Goal: Task Accomplishment & Management: Complete application form

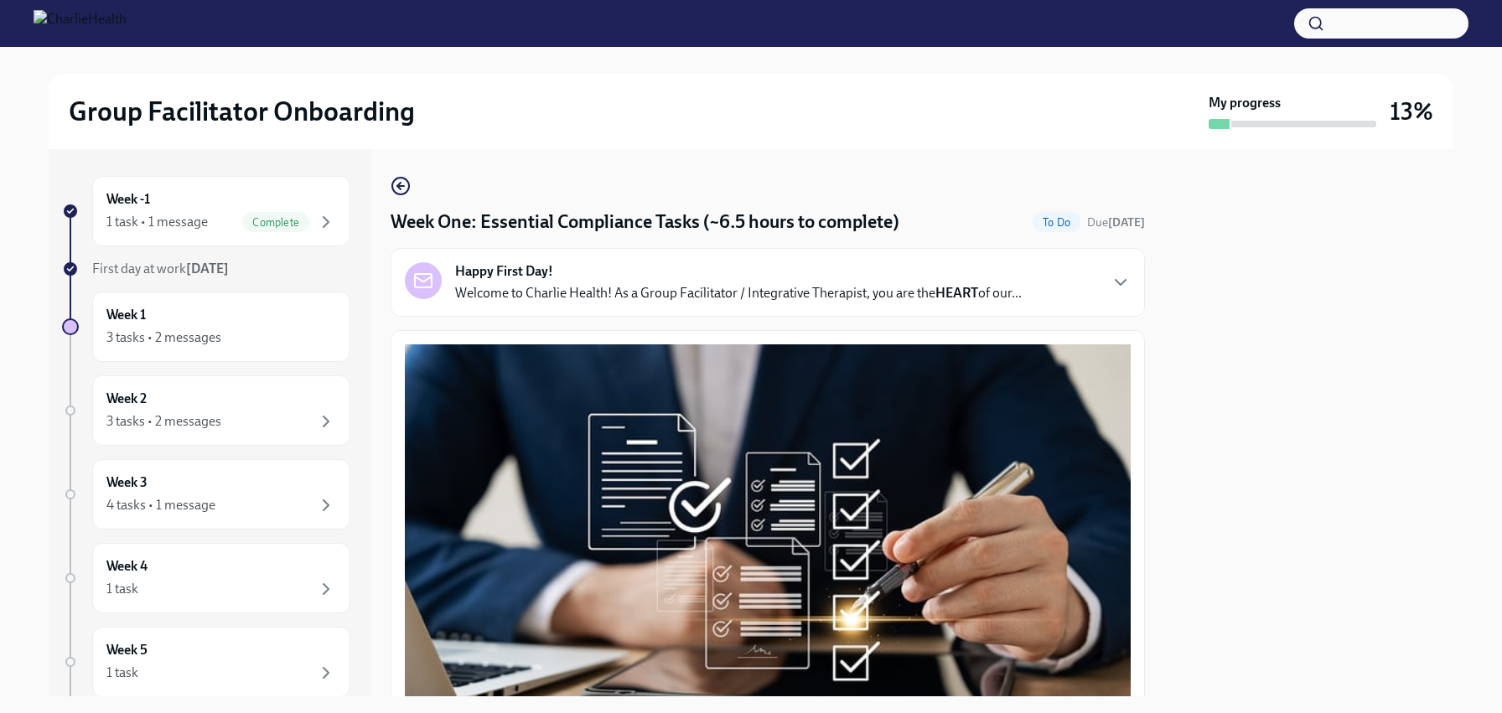
scroll to position [3914, 0]
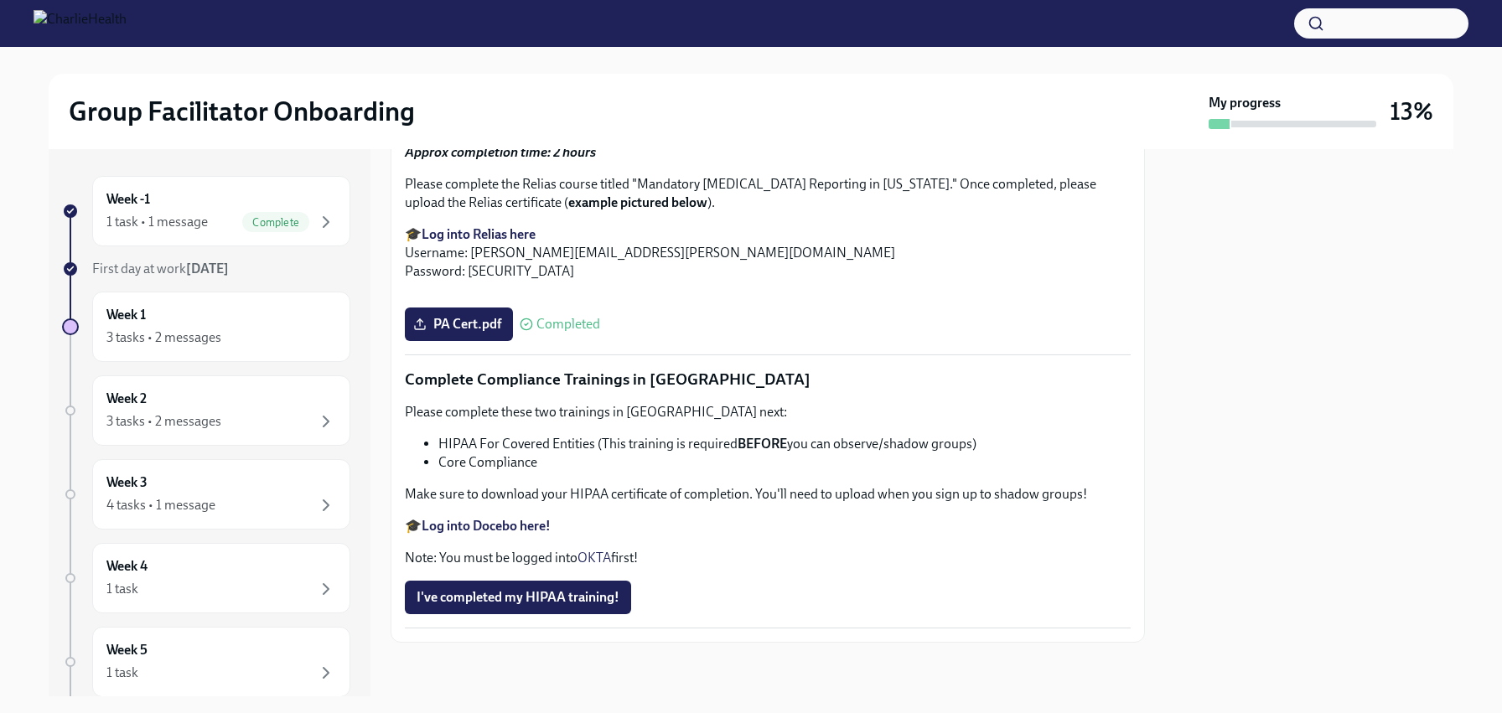
click at [448, 454] on li "Core Compliance" at bounding box center [784, 463] width 692 height 18
click at [455, 435] on li "HIPAA For Covered Entities (This training is required BEFORE you can observe/sh…" at bounding box center [784, 444] width 692 height 18
drag, startPoint x: 455, startPoint y: 434, endPoint x: 563, endPoint y: 445, distance: 108.7
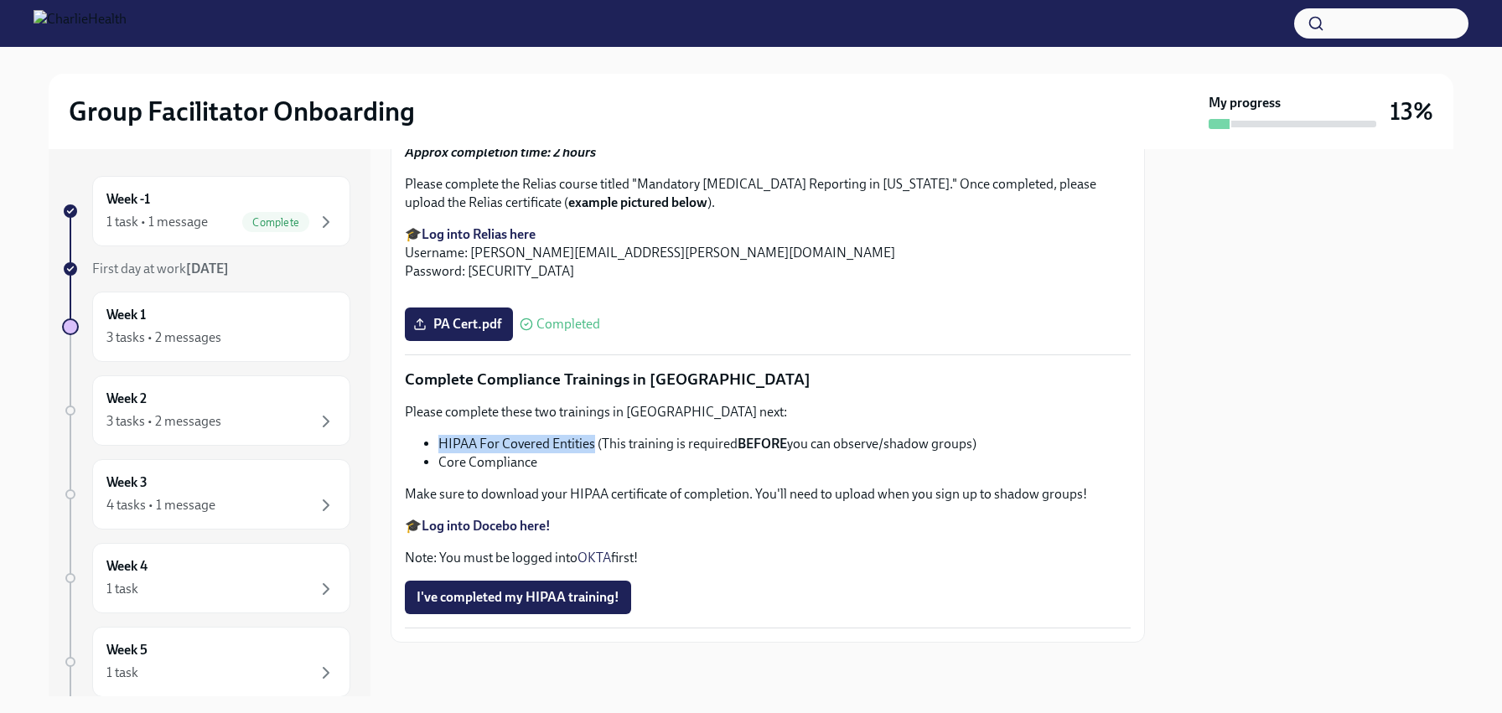
click at [563, 445] on li "HIPAA For Covered Entities (This training is required BEFORE you can observe/sh…" at bounding box center [784, 444] width 692 height 18
copy li "HIPAA For Covered Entities"
click at [483, 602] on span "I've completed my HIPAA training!" at bounding box center [518, 597] width 203 height 17
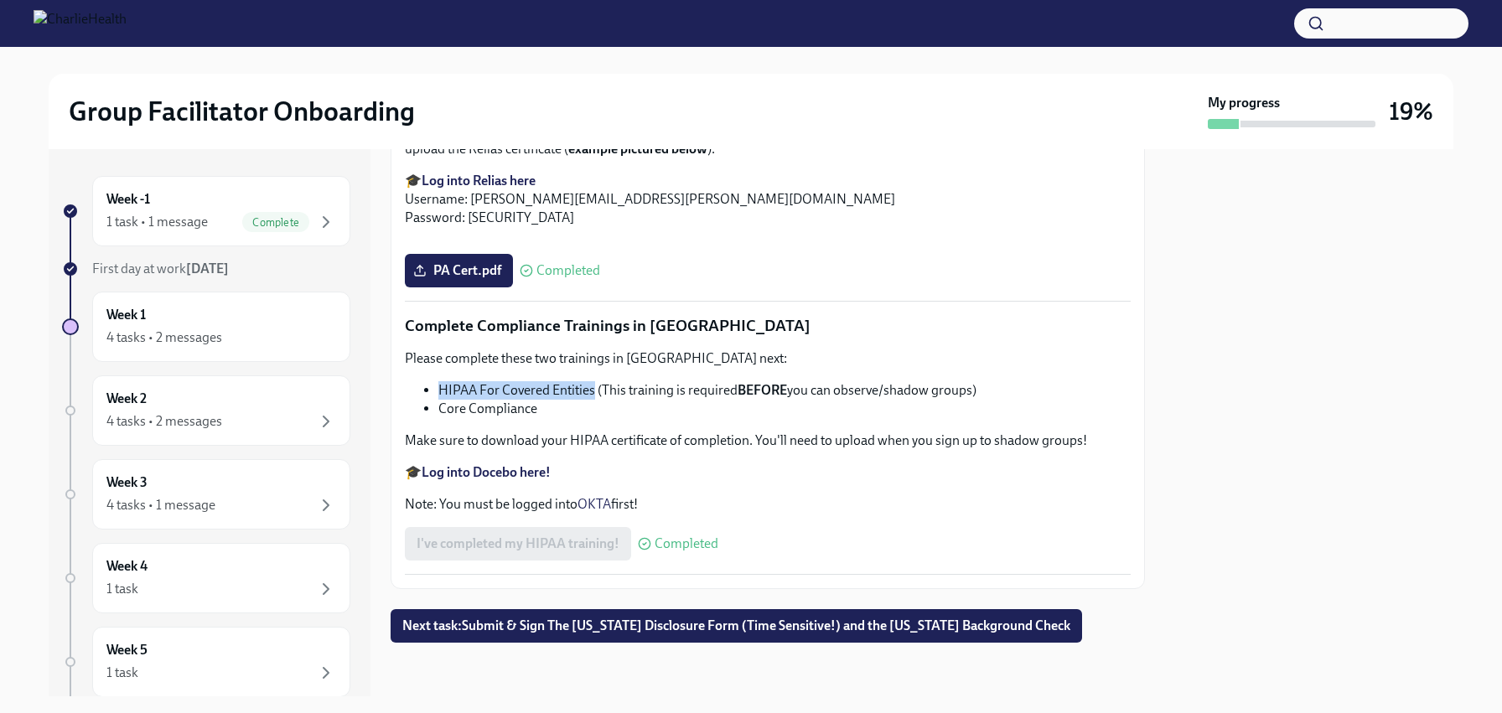
scroll to position [3968, 0]
click at [638, 630] on span "Next task : Submit & Sign The [US_STATE] Disclosure Form (Time Sensitive!) and …" at bounding box center [736, 626] width 668 height 17
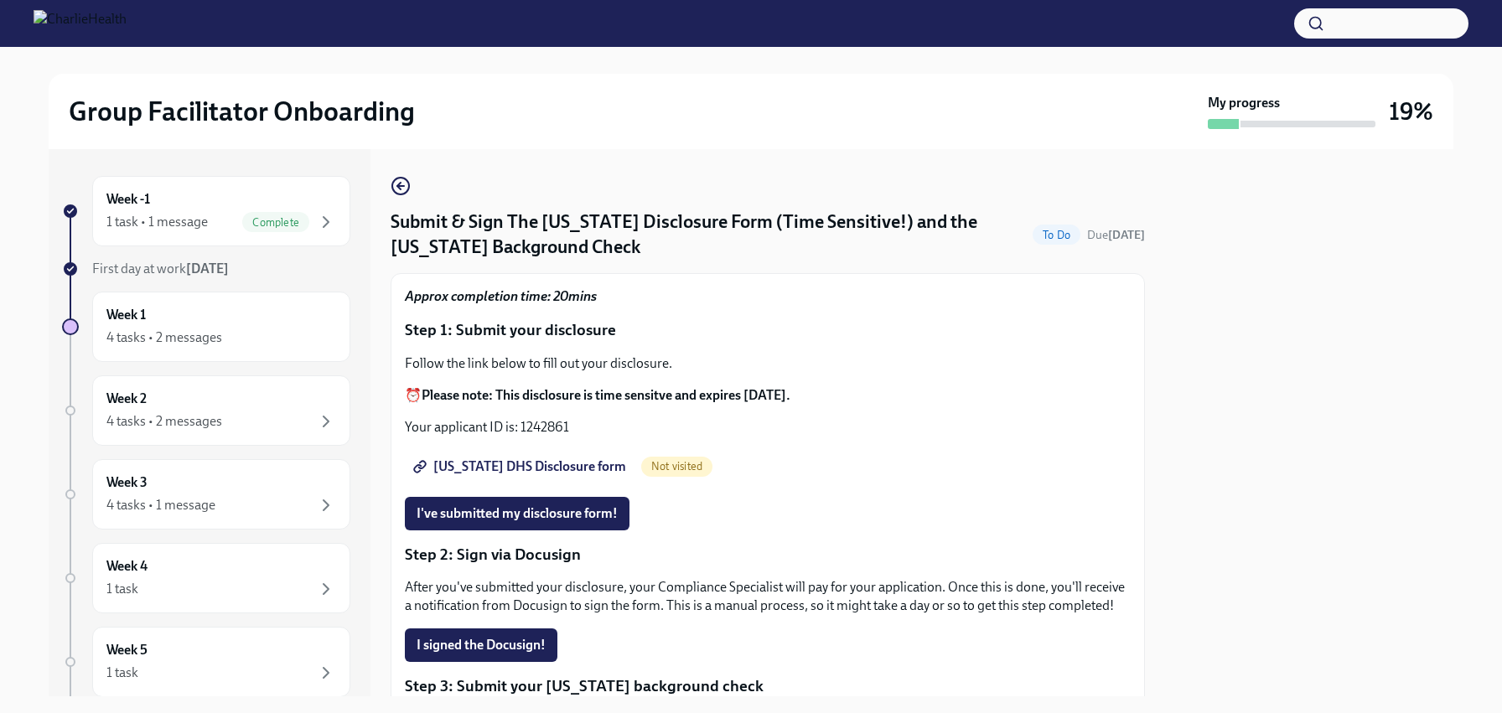
click at [546, 473] on span "[US_STATE] DHS Disclosure form" at bounding box center [522, 467] width 210 height 17
click at [534, 471] on span "[US_STATE] DHS Disclosure form" at bounding box center [522, 467] width 210 height 17
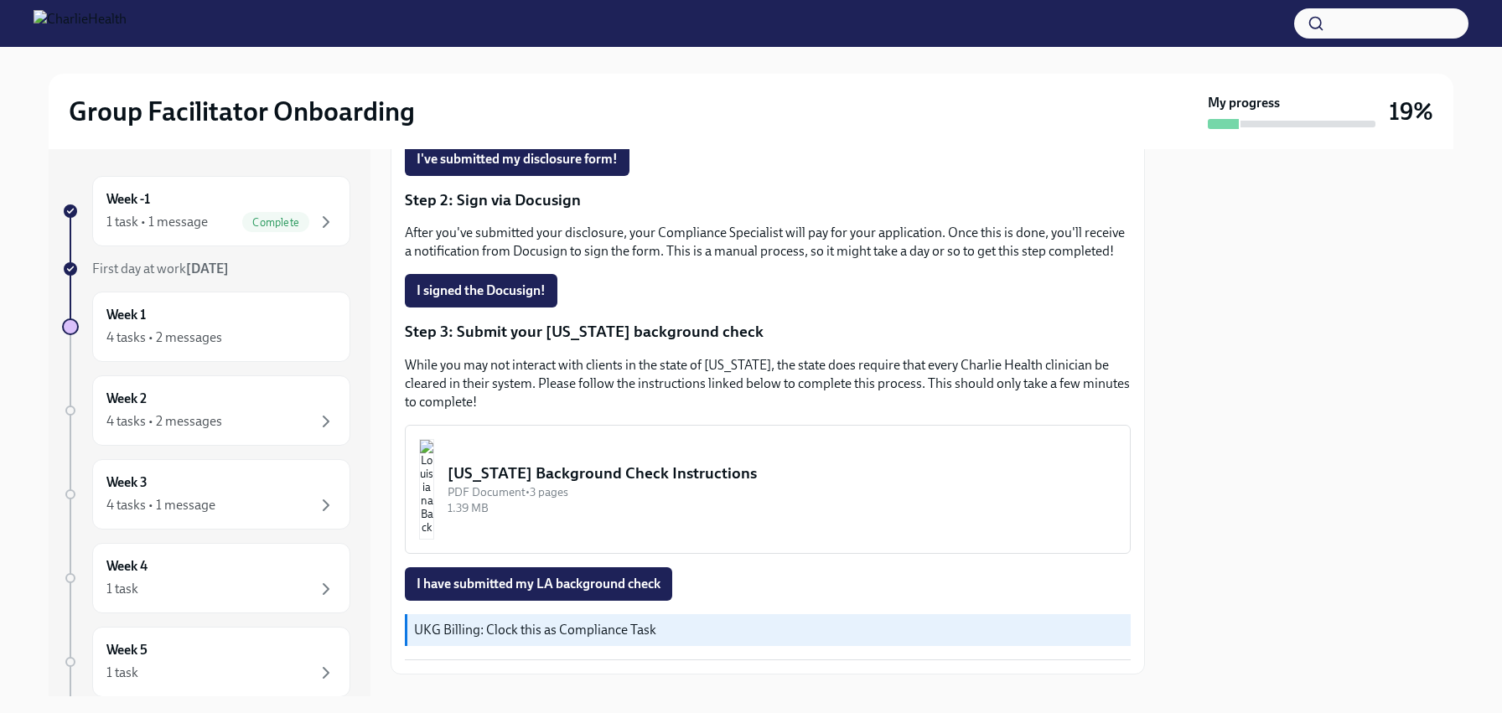
scroll to position [377, 0]
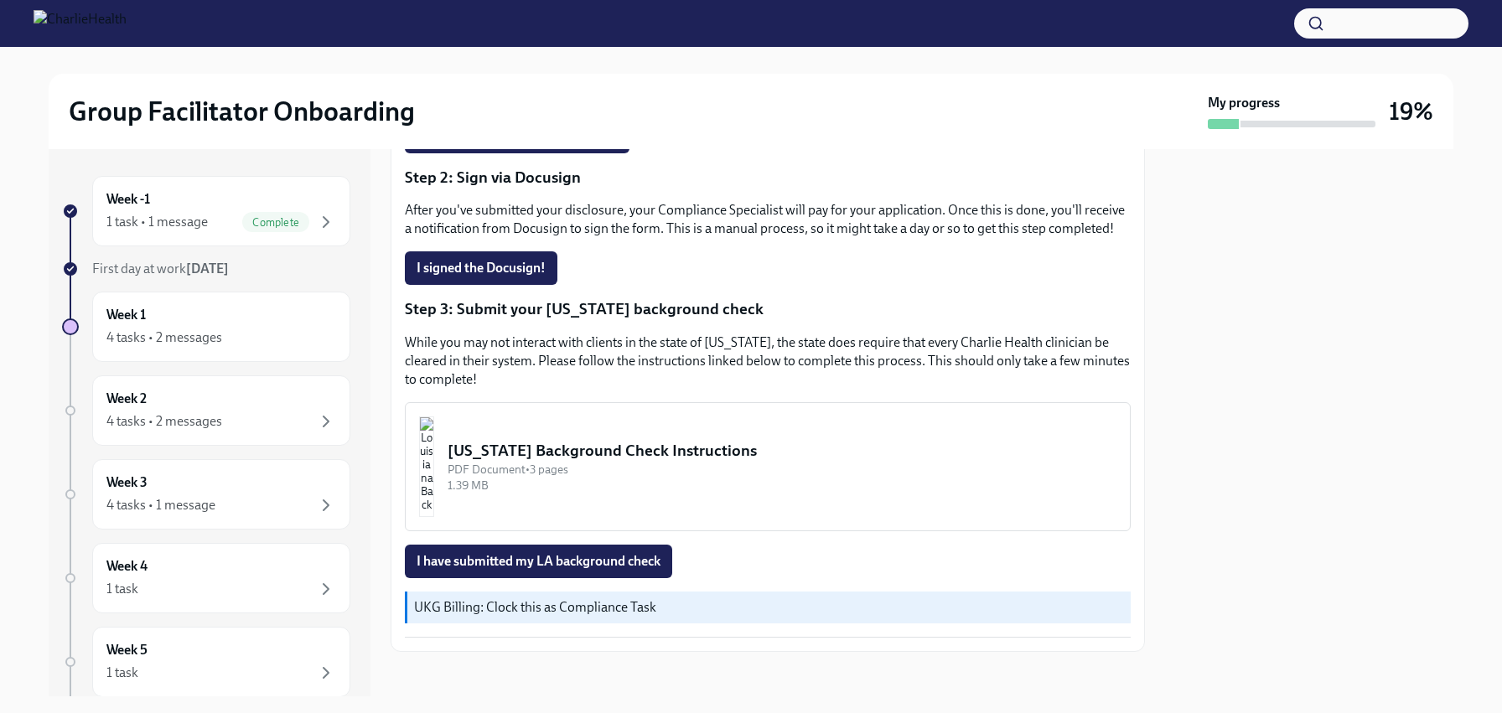
click at [680, 449] on button "[US_STATE] Background Check Instructions PDF Document • 3 pages 1.39 MB" at bounding box center [768, 466] width 726 height 129
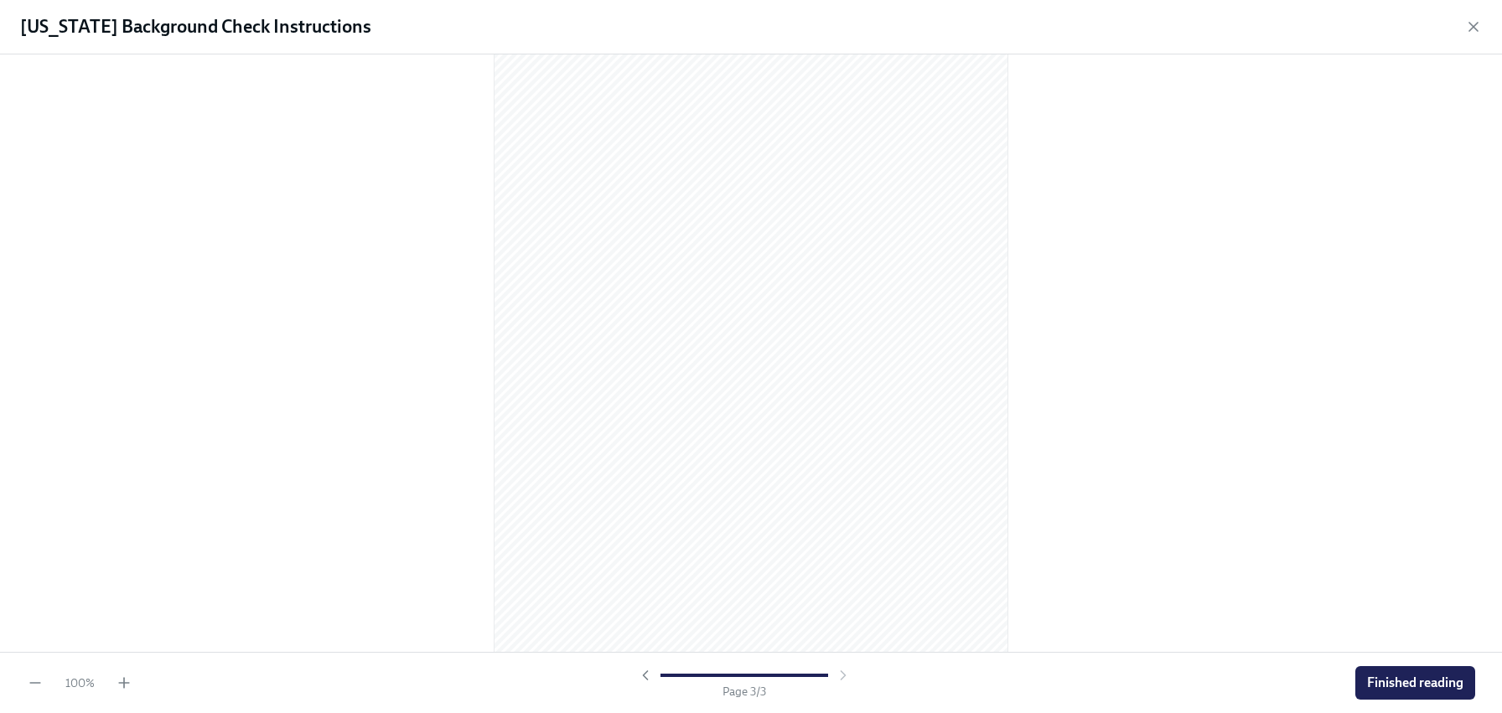
scroll to position [1453, 0]
click at [1427, 696] on button "Finished reading" at bounding box center [1416, 683] width 120 height 34
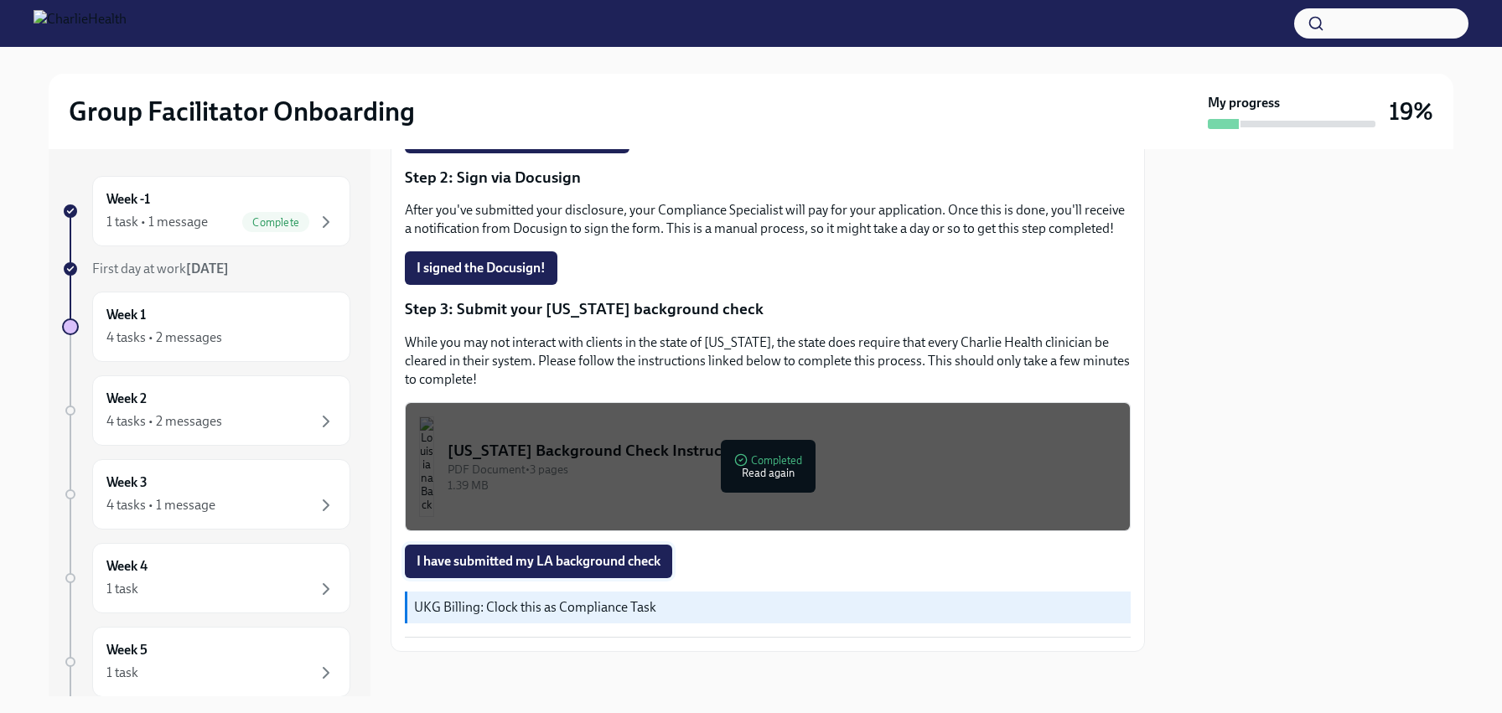
click at [459, 570] on span "I have submitted my LA background check" at bounding box center [539, 561] width 244 height 17
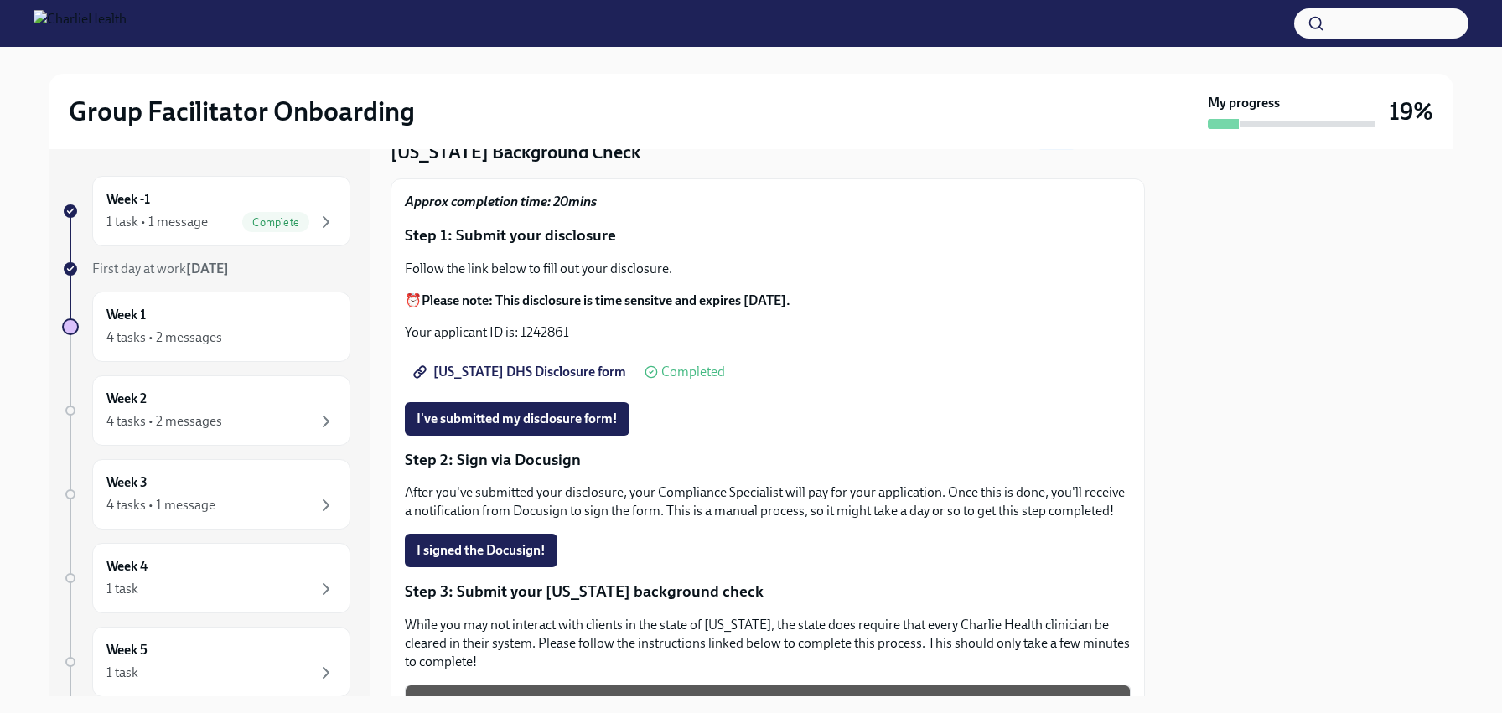
scroll to position [114, 0]
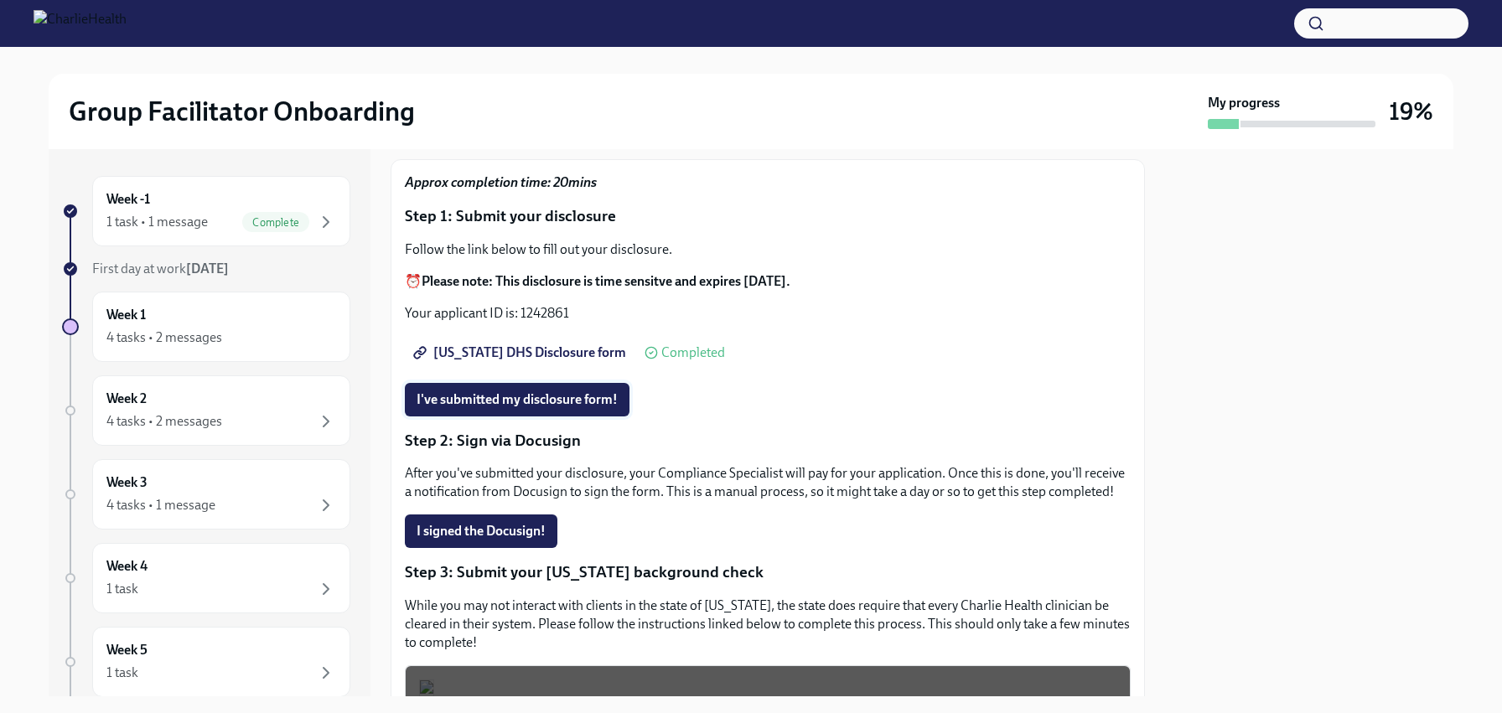
click at [535, 401] on span "I've submitted my disclosure form!" at bounding box center [517, 399] width 201 height 17
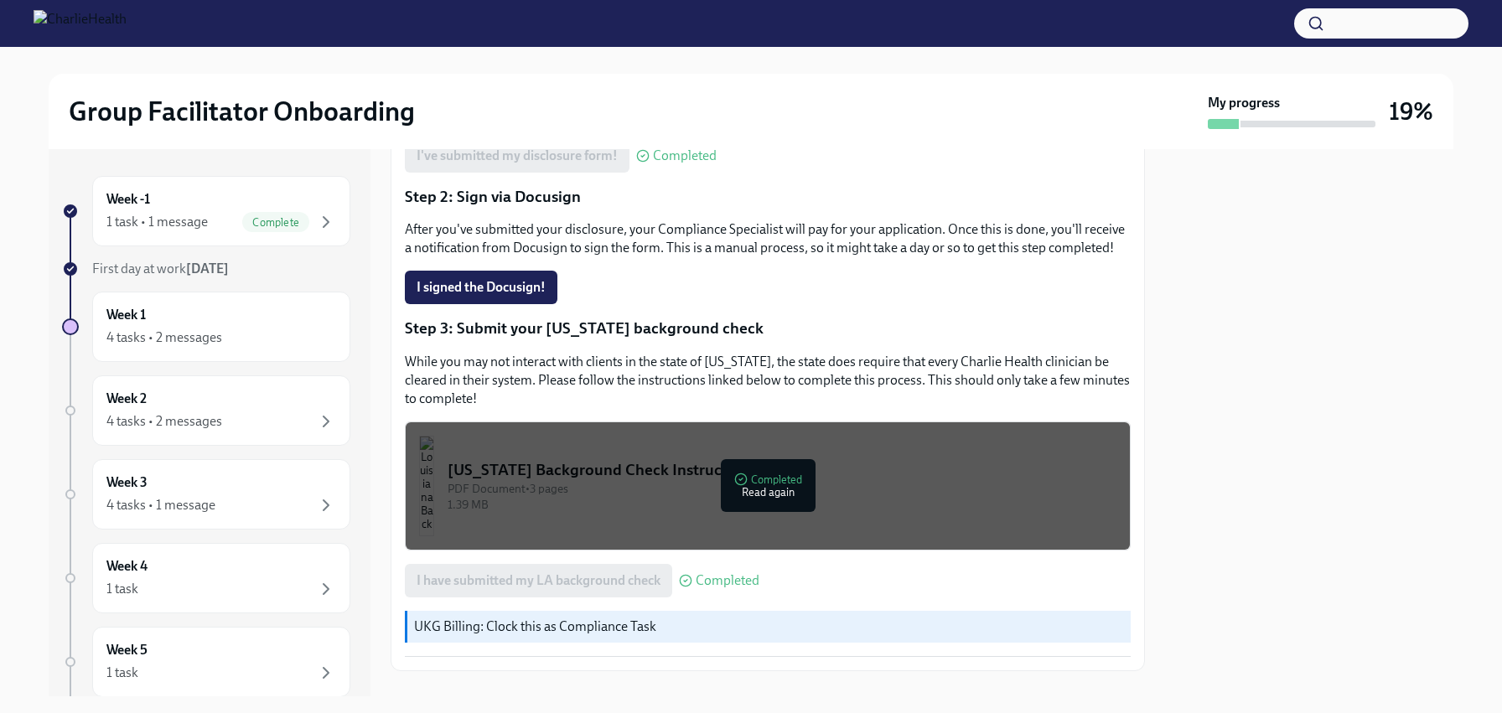
scroll to position [405, 0]
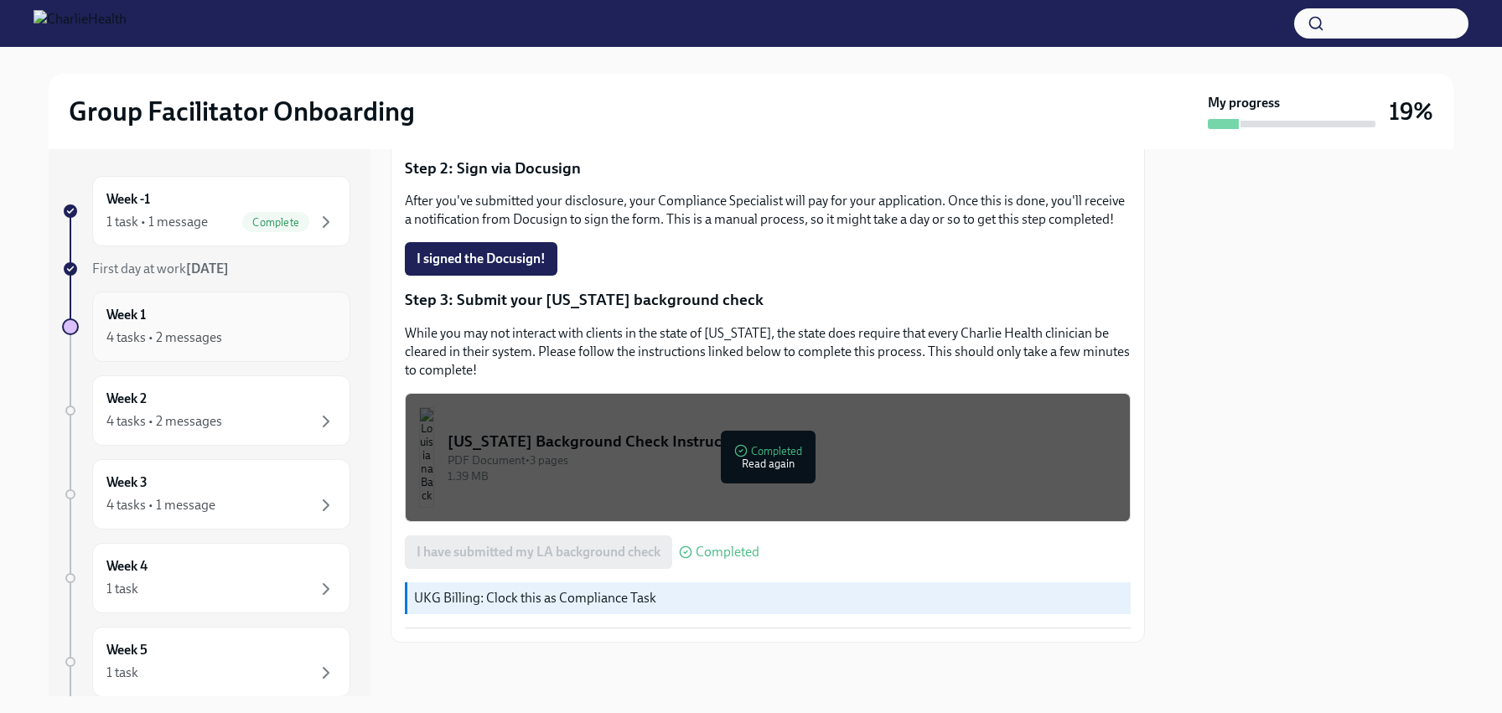
click at [231, 329] on div "4 tasks • 2 messages" at bounding box center [221, 338] width 230 height 20
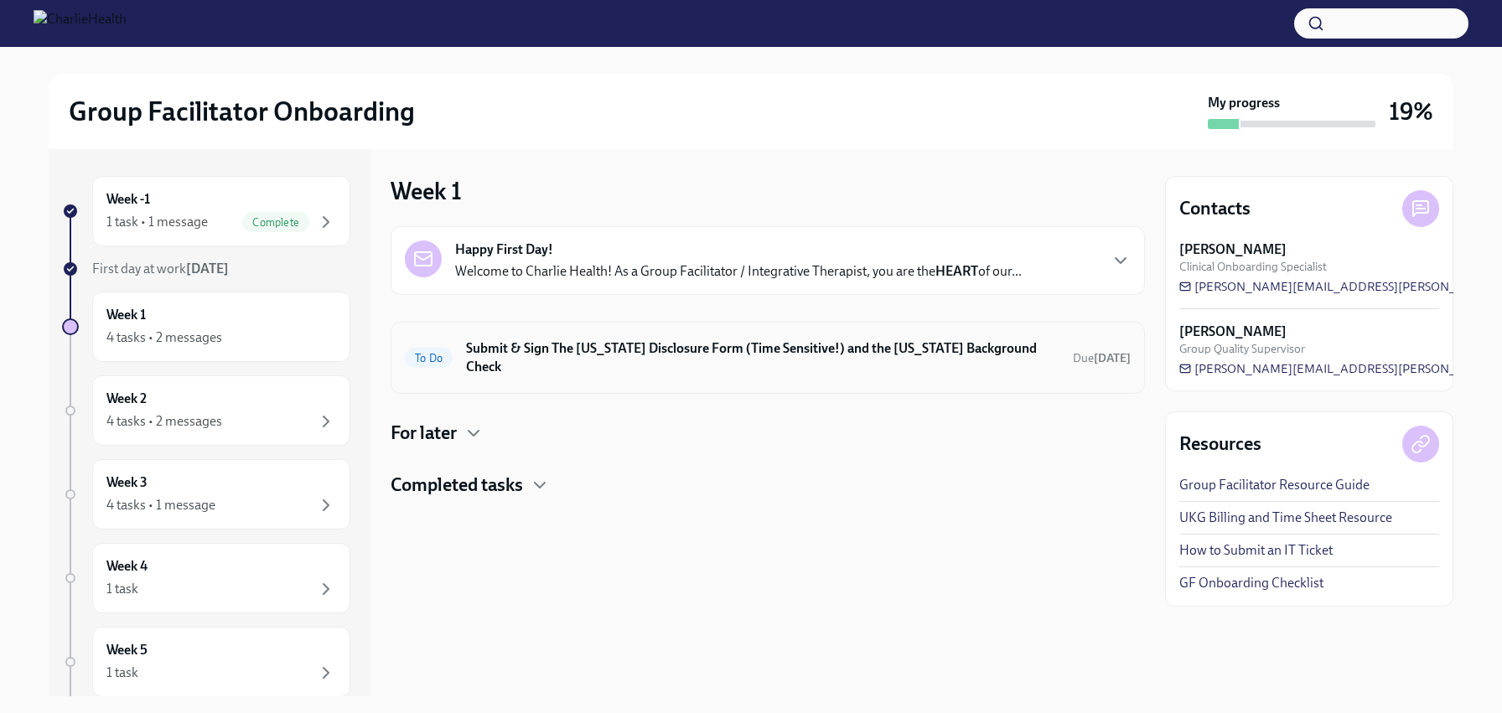
click at [674, 361] on div "To Do Submit & Sign The [US_STATE] Disclosure Form (Time Sensitive!) and the [U…" at bounding box center [768, 358] width 726 height 44
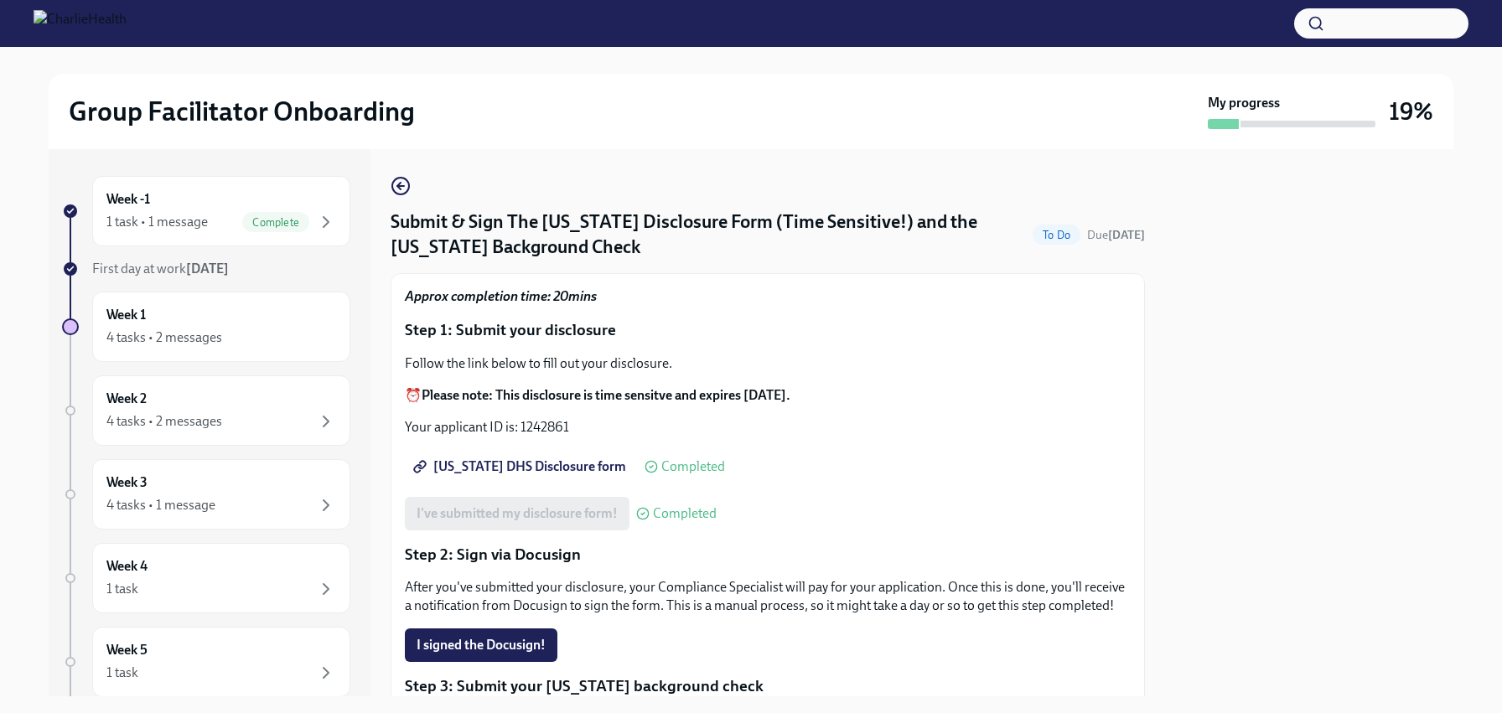
scroll to position [405, 0]
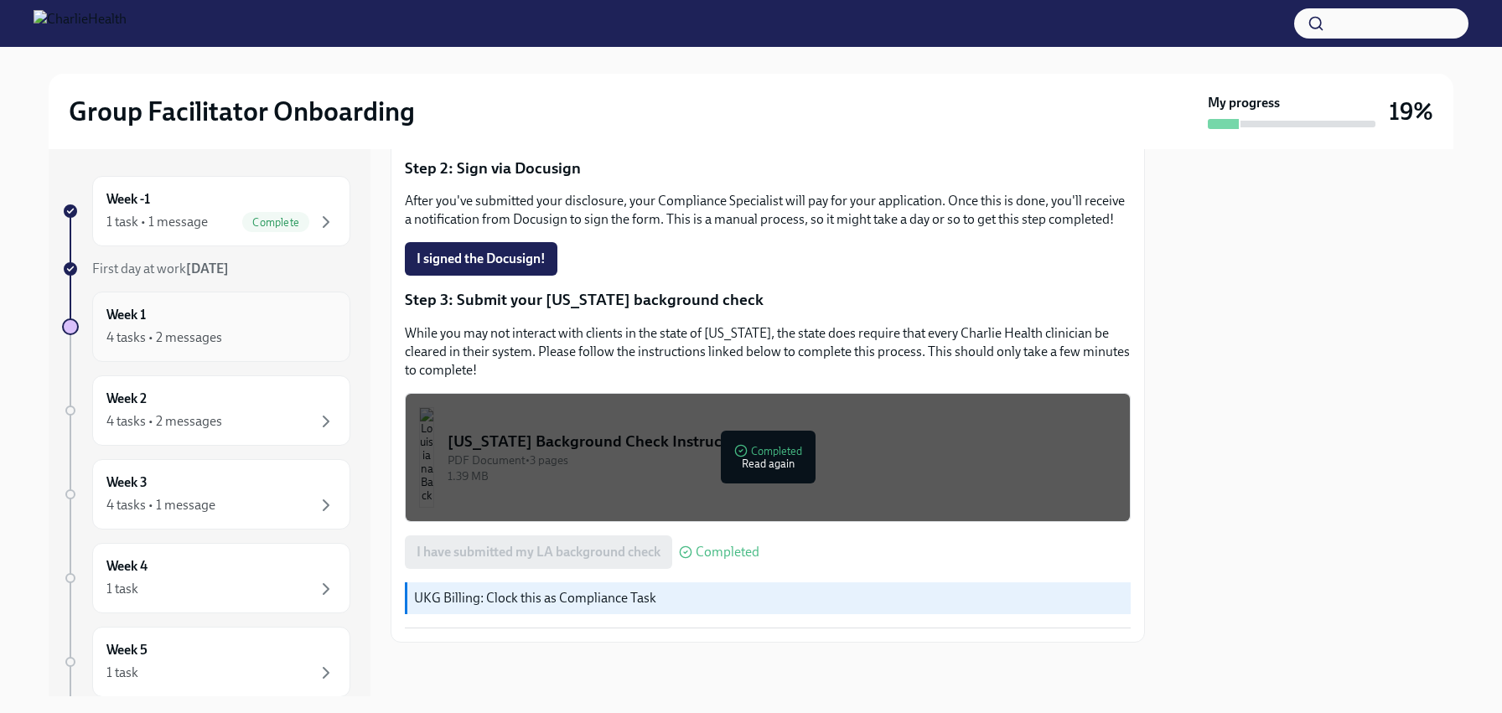
click at [198, 319] on div "Week 1 4 tasks • 2 messages" at bounding box center [221, 327] width 230 height 42
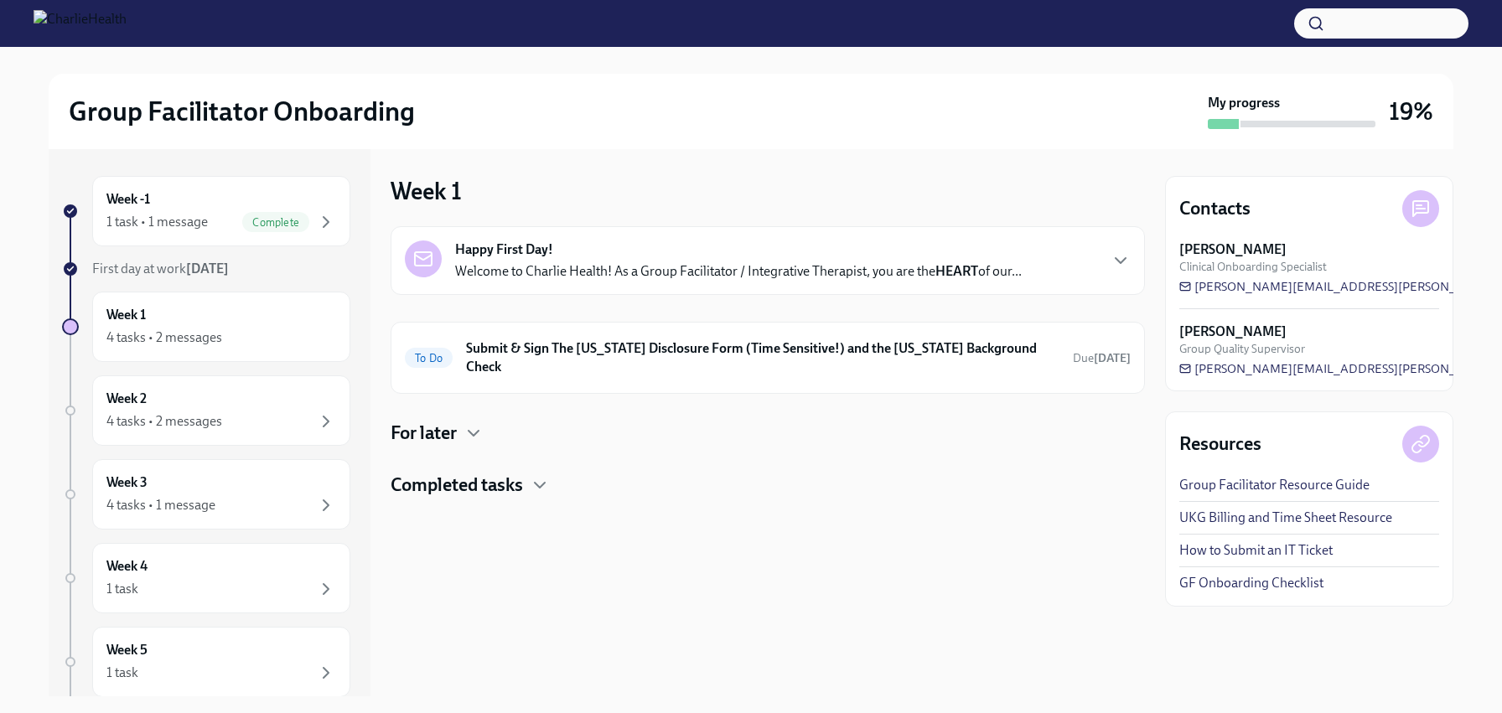
click at [443, 429] on div "Happy First Day! Welcome to Charlie Health! As a Group Facilitator / Integrativ…" at bounding box center [768, 362] width 754 height 272
click at [479, 423] on icon "button" at bounding box center [474, 433] width 20 height 20
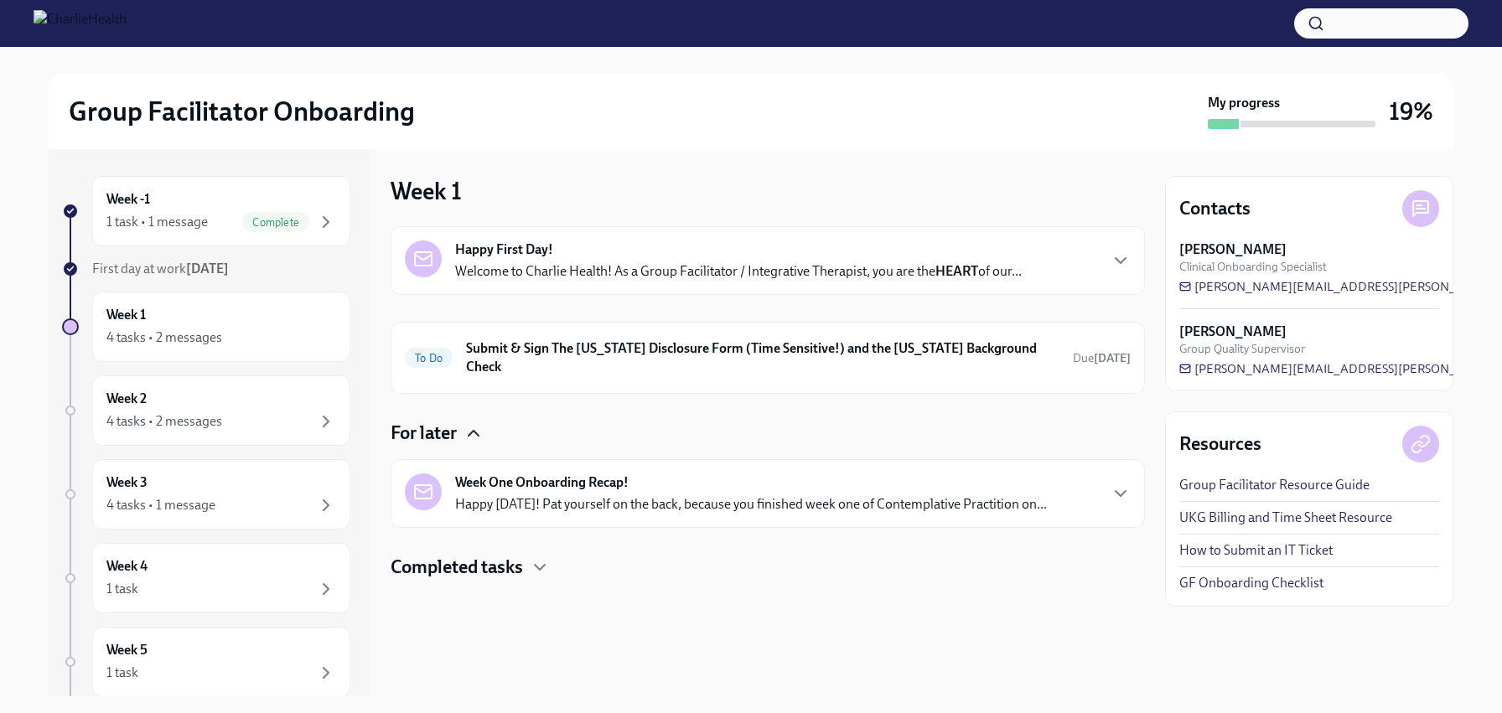
click at [474, 423] on icon "button" at bounding box center [474, 433] width 20 height 20
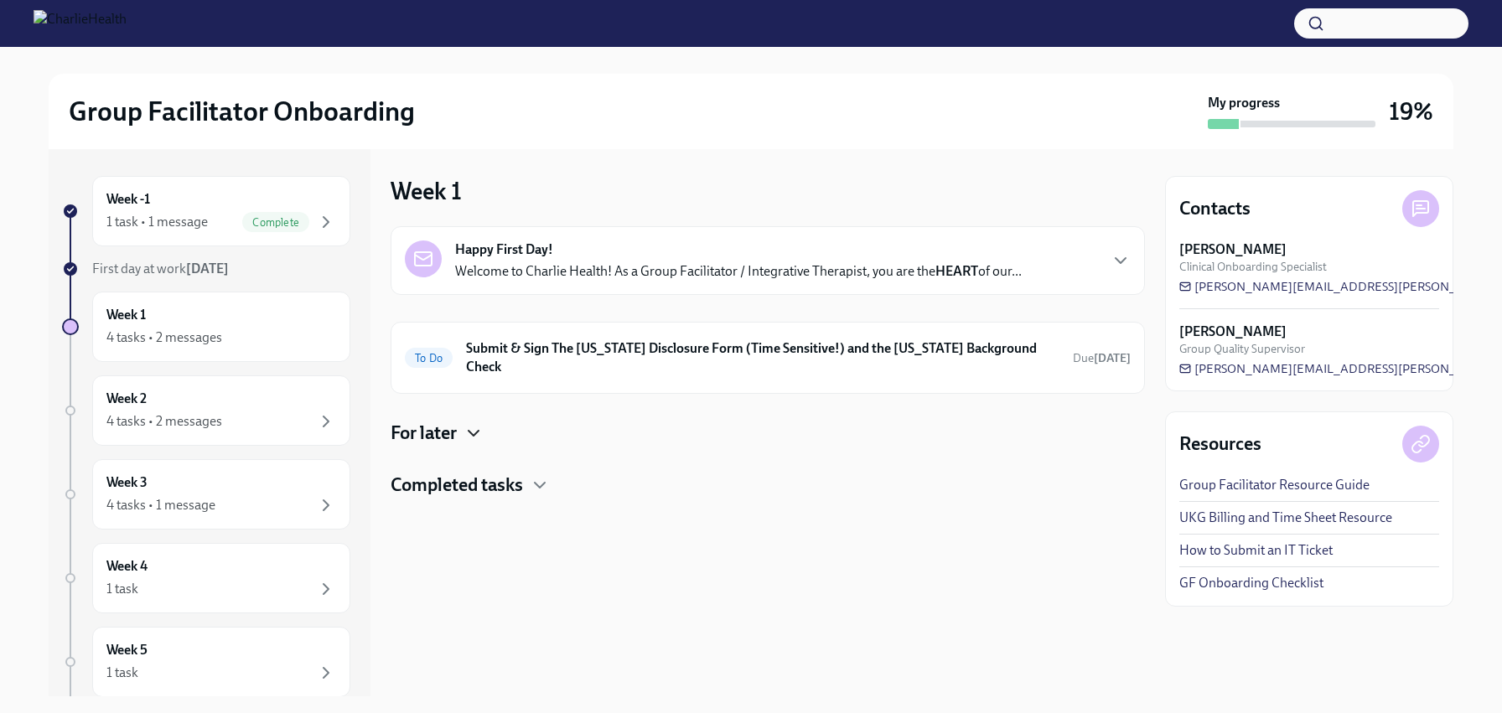
click at [508, 473] on h4 "Completed tasks" at bounding box center [457, 485] width 132 height 25
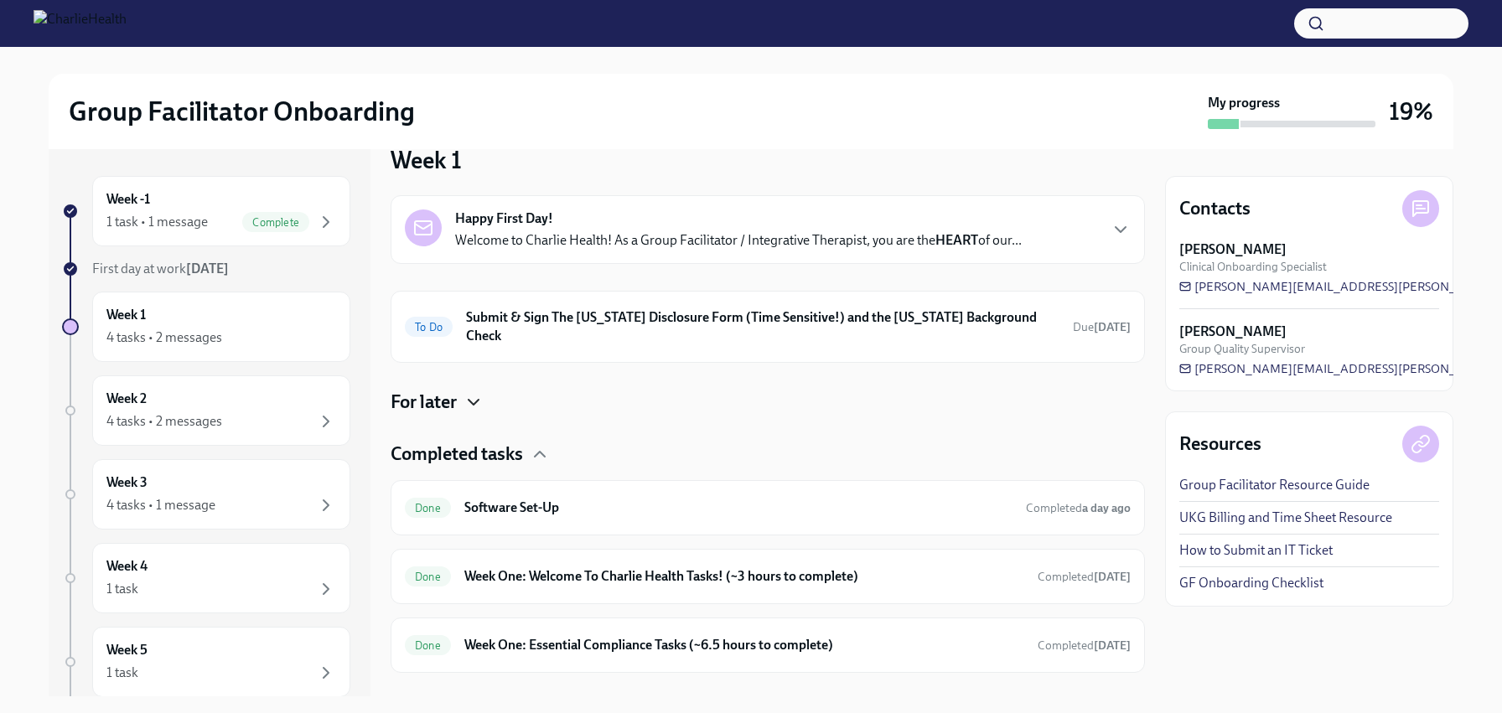
scroll to position [44, 0]
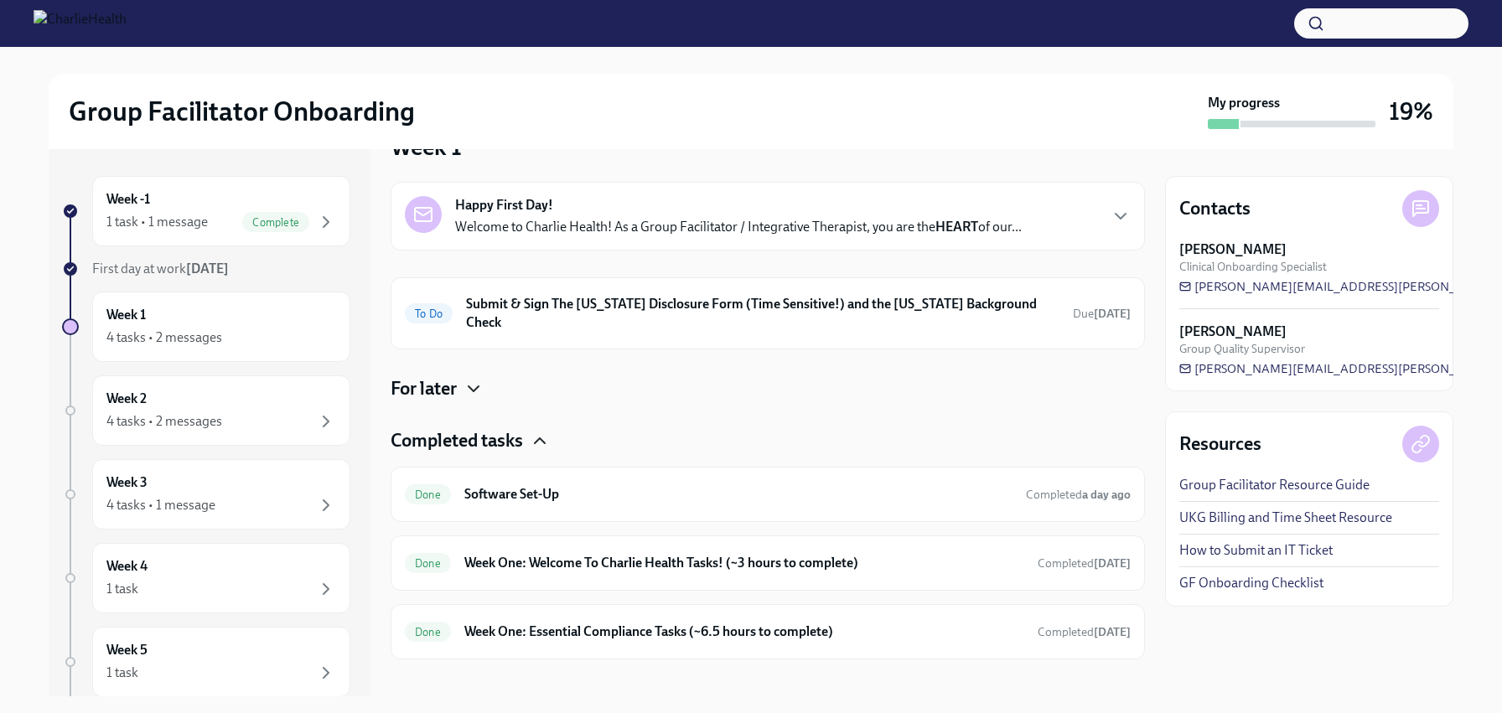
click at [534, 431] on icon "button" at bounding box center [540, 441] width 20 height 20
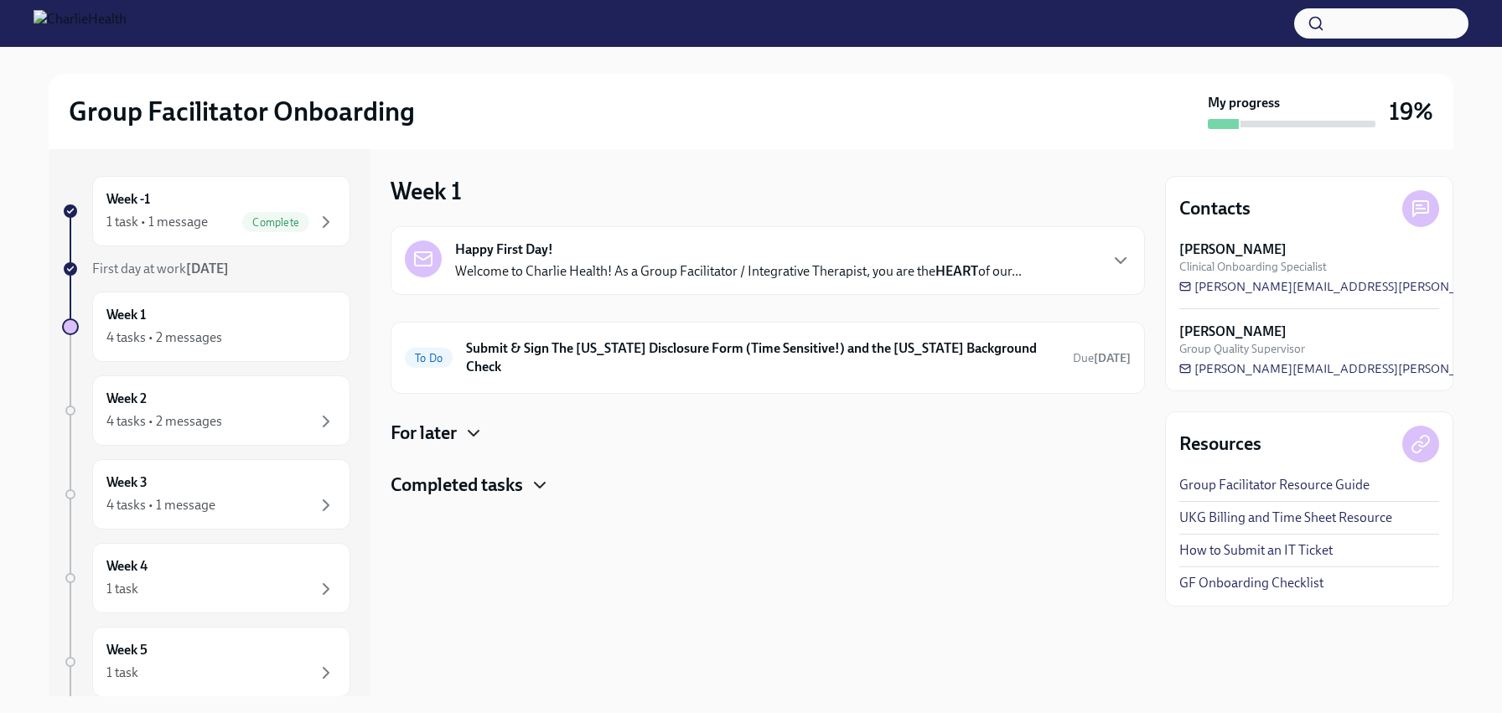
scroll to position [0, 0]
click at [194, 405] on div "Week 2 4 tasks • 2 messages" at bounding box center [221, 411] width 230 height 42
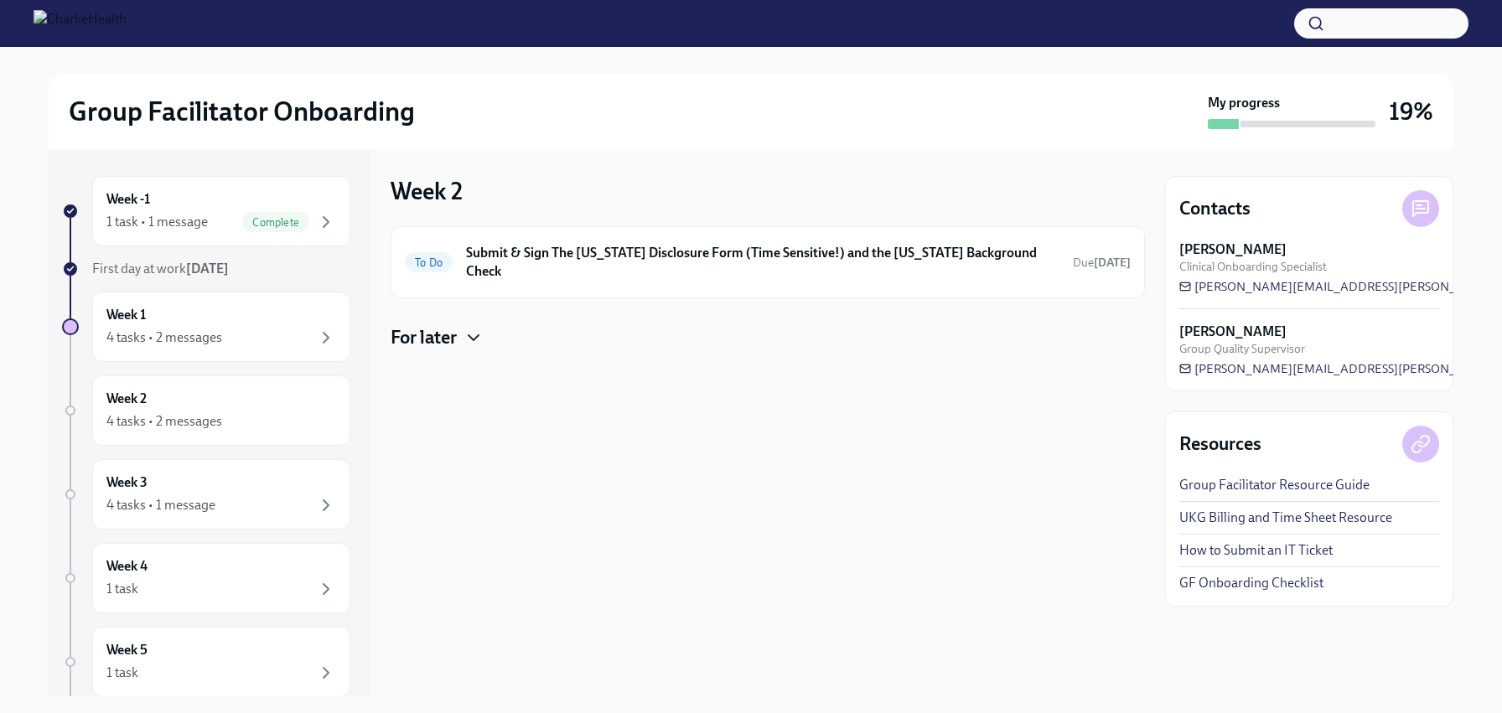
click at [443, 325] on h4 "For later" at bounding box center [424, 337] width 66 height 25
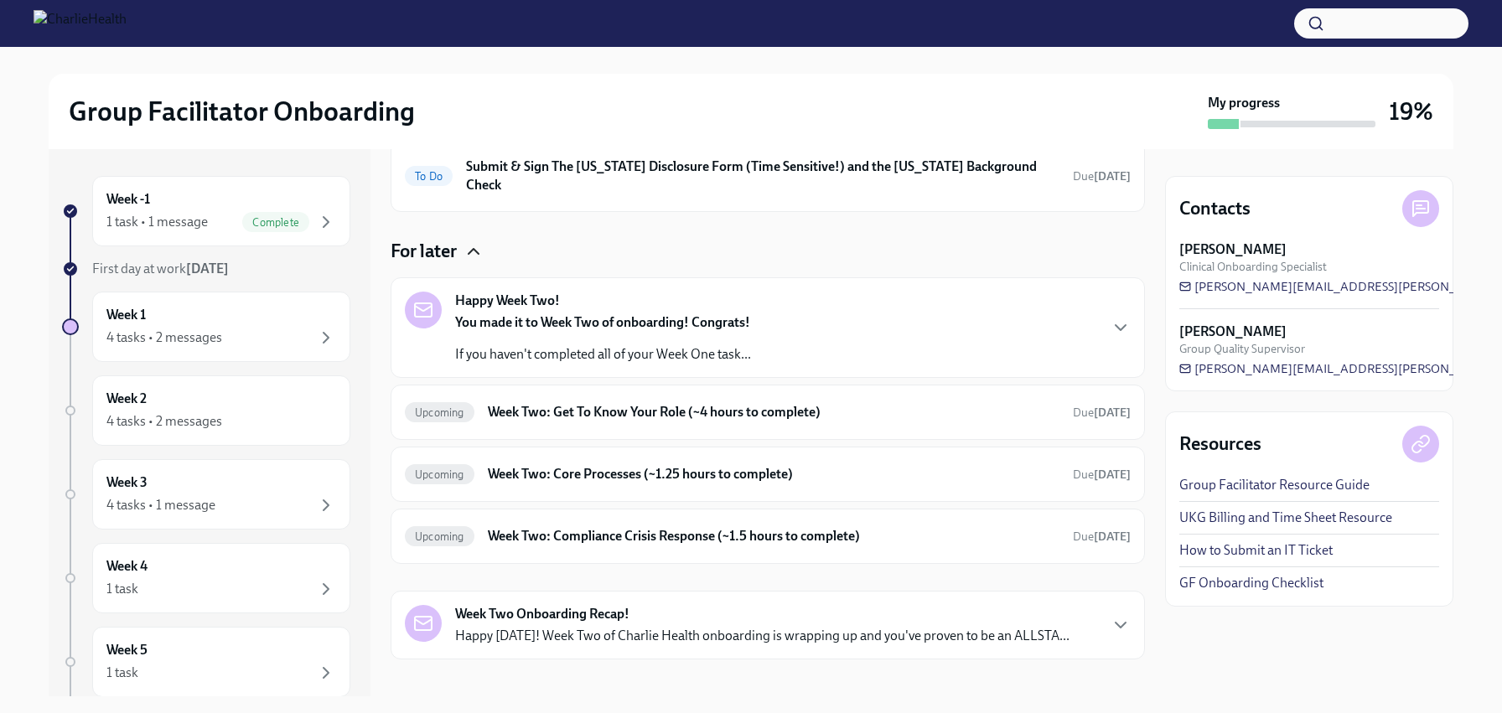
click at [585, 314] on p "You made it to Week Two of onboarding! Congrats!" at bounding box center [603, 323] width 296 height 18
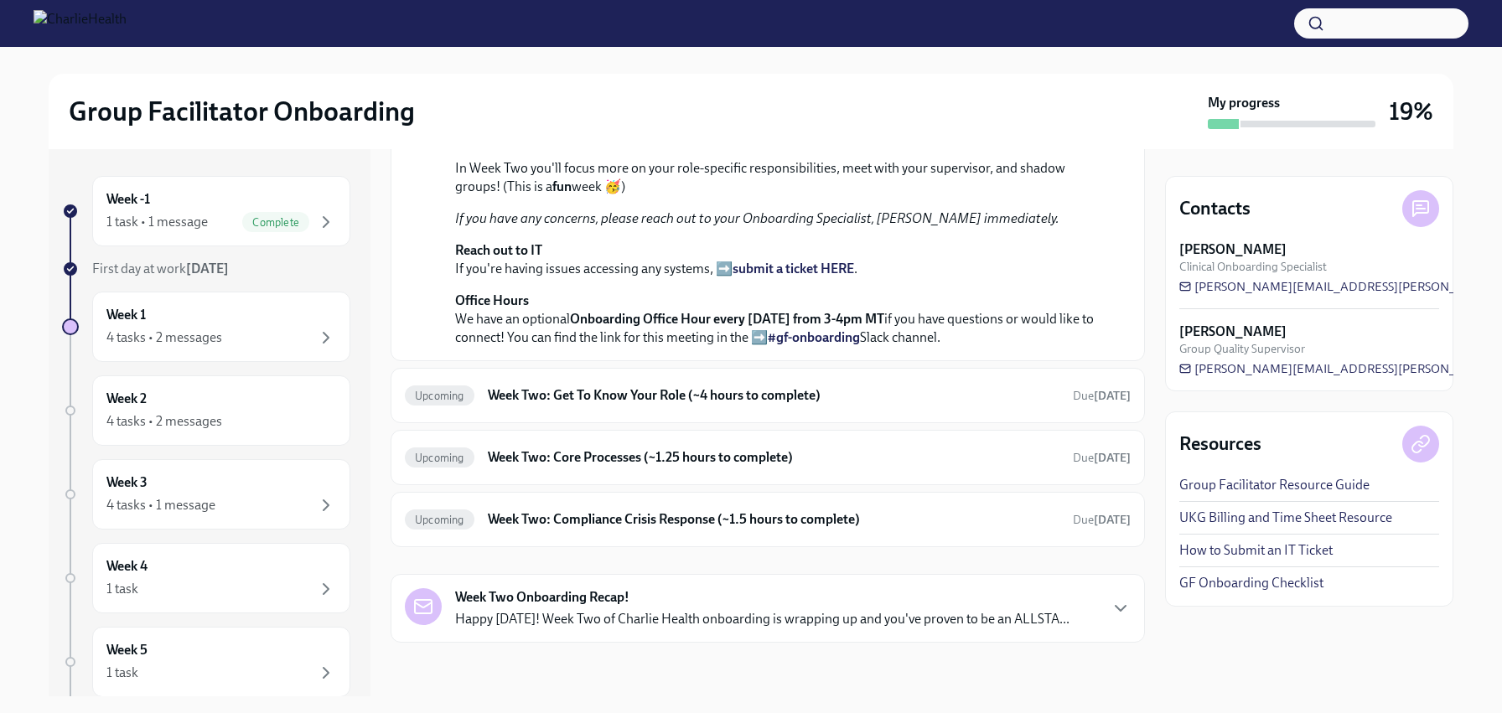
scroll to position [658, 0]
click at [613, 394] on h6 "Week Two: Get To Know Your Role (~4 hours to complete)" at bounding box center [774, 395] width 572 height 18
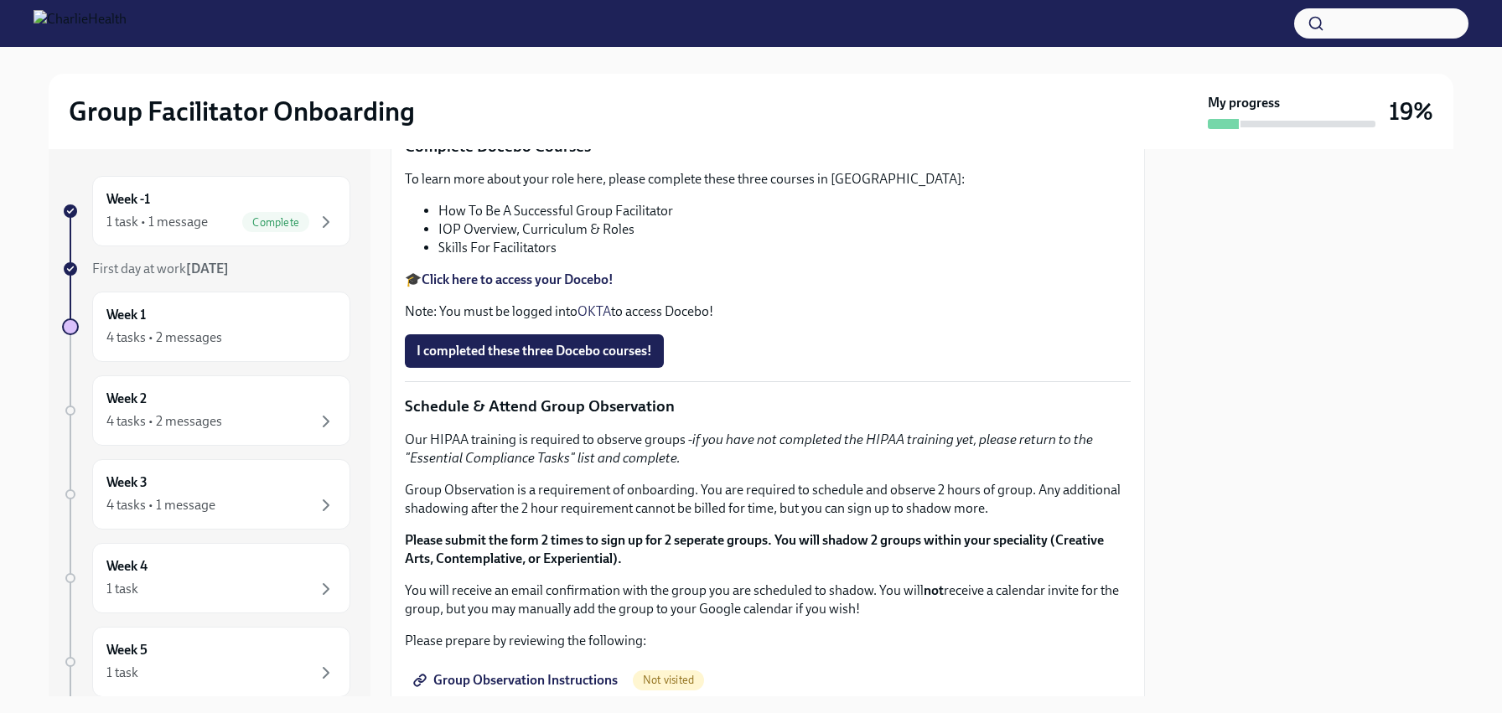
scroll to position [472, 0]
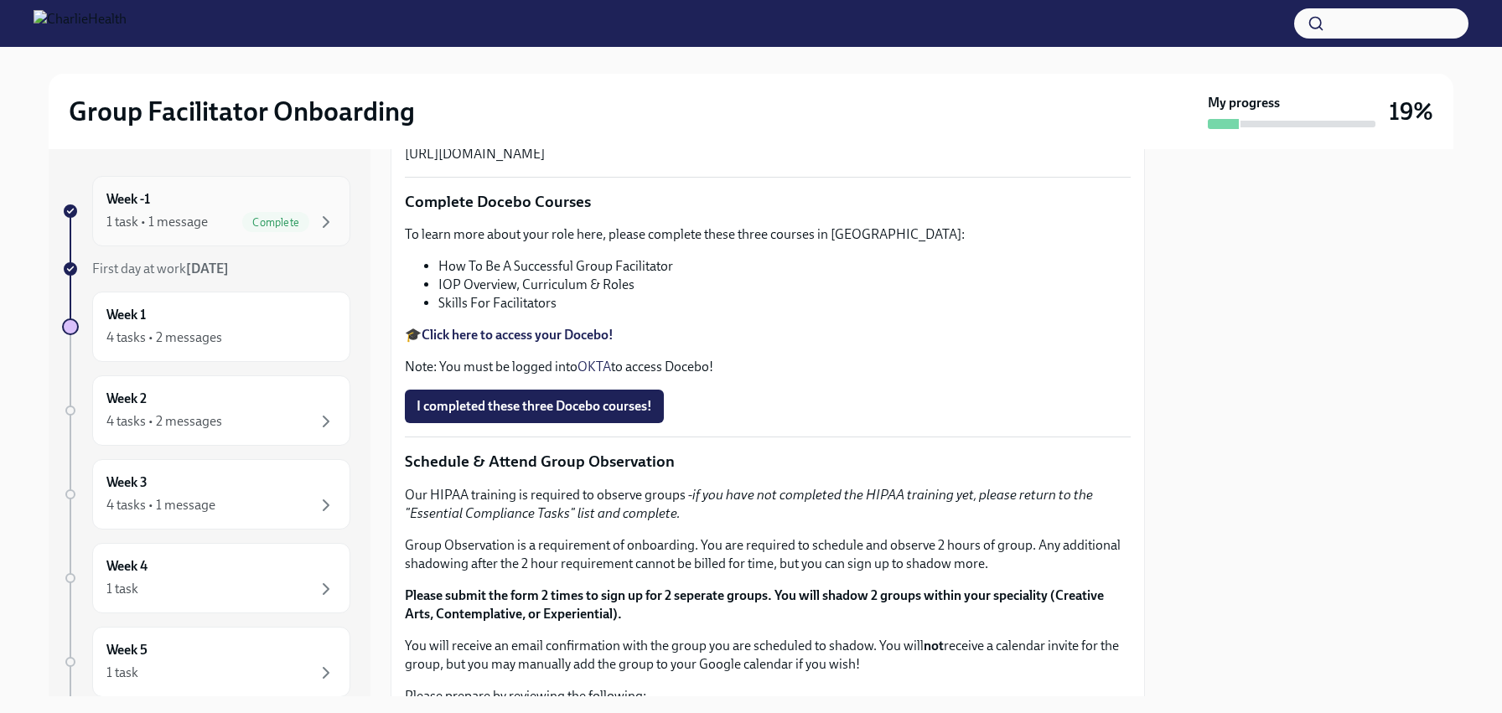
click at [243, 183] on div "Week -1 1 task • 1 message Complete" at bounding box center [221, 211] width 258 height 70
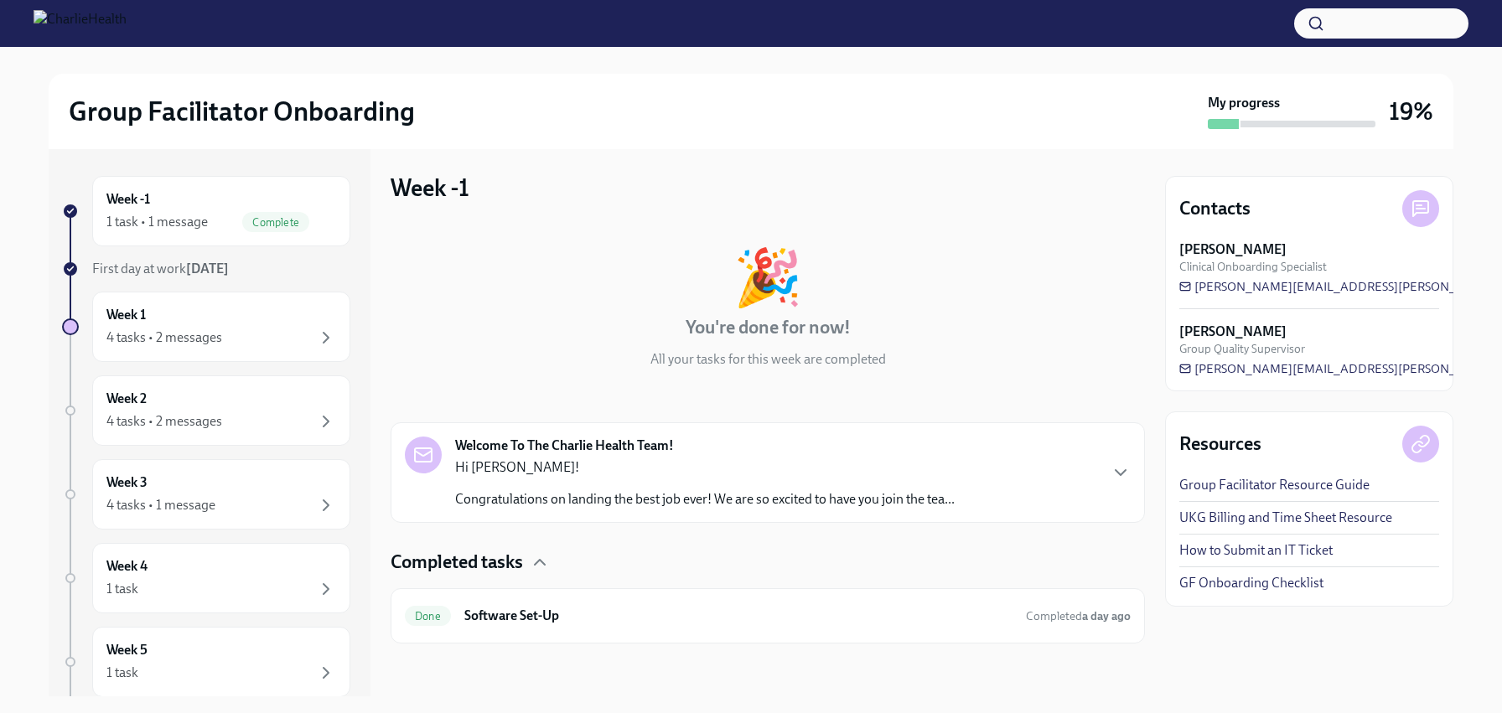
scroll to position [4, 0]
click at [632, 442] on strong "Welcome To The Charlie Health Team!" at bounding box center [564, 445] width 219 height 18
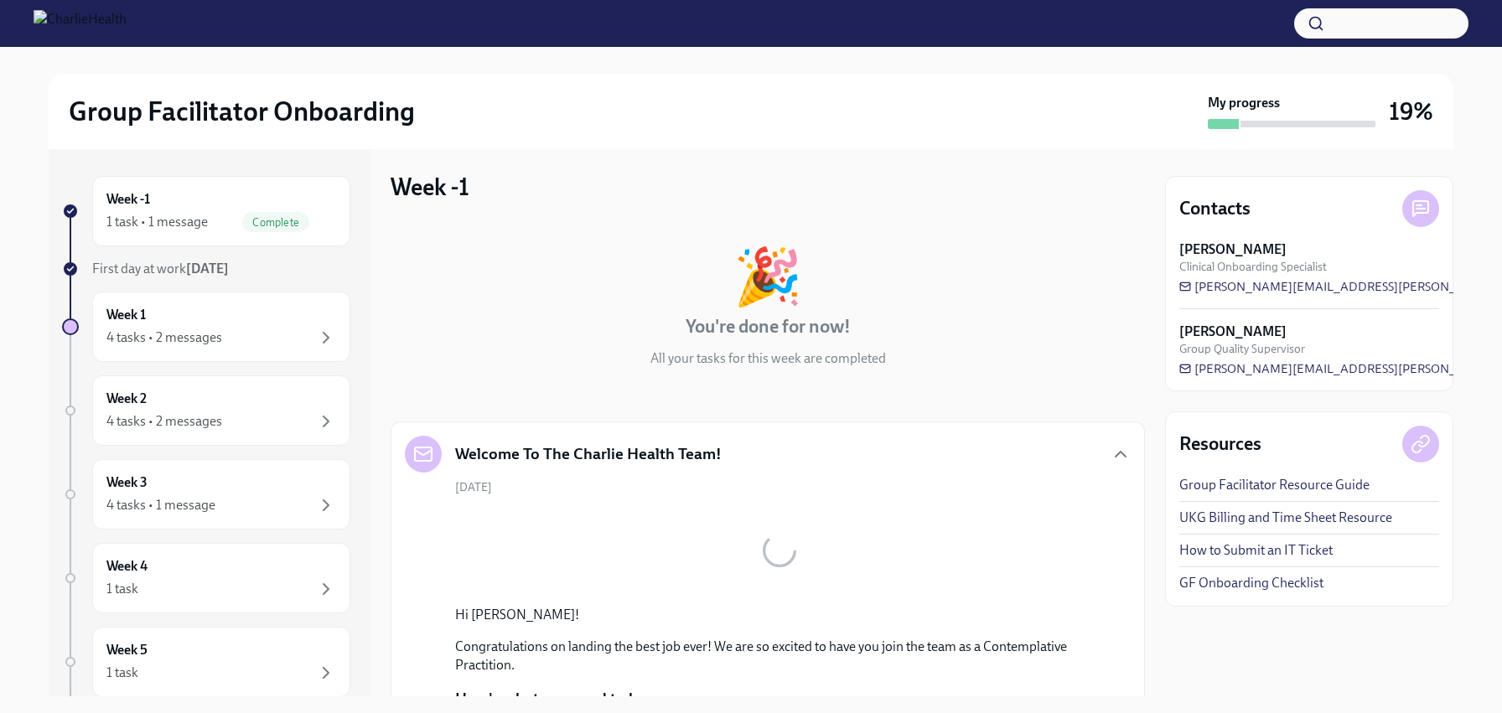
click at [632, 442] on div "Welcome To The Charlie Health Team!" at bounding box center [563, 454] width 317 height 37
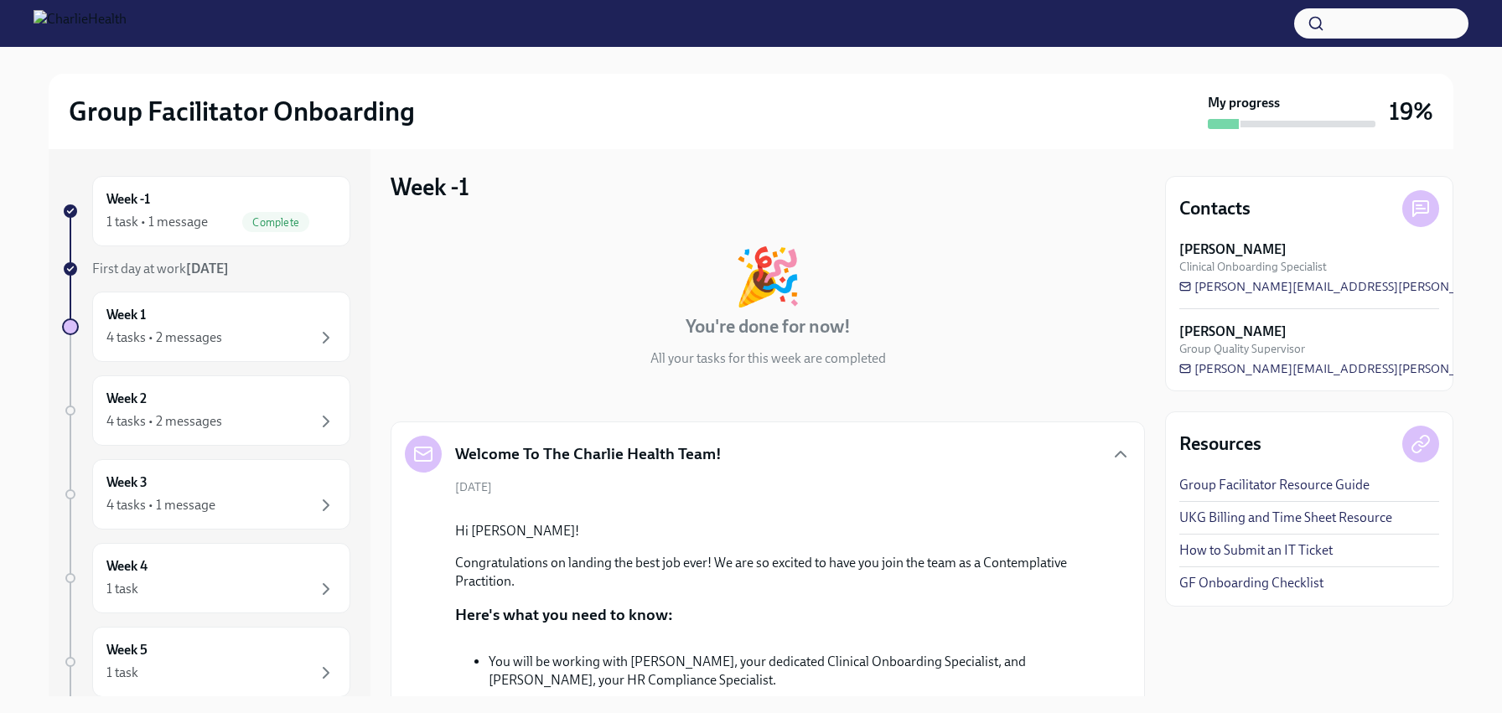
click at [609, 442] on div "Welcome To The Charlie Health Team!" at bounding box center [563, 454] width 317 height 37
click at [215, 318] on div "Week 1 4 tasks • 2 messages" at bounding box center [221, 327] width 230 height 42
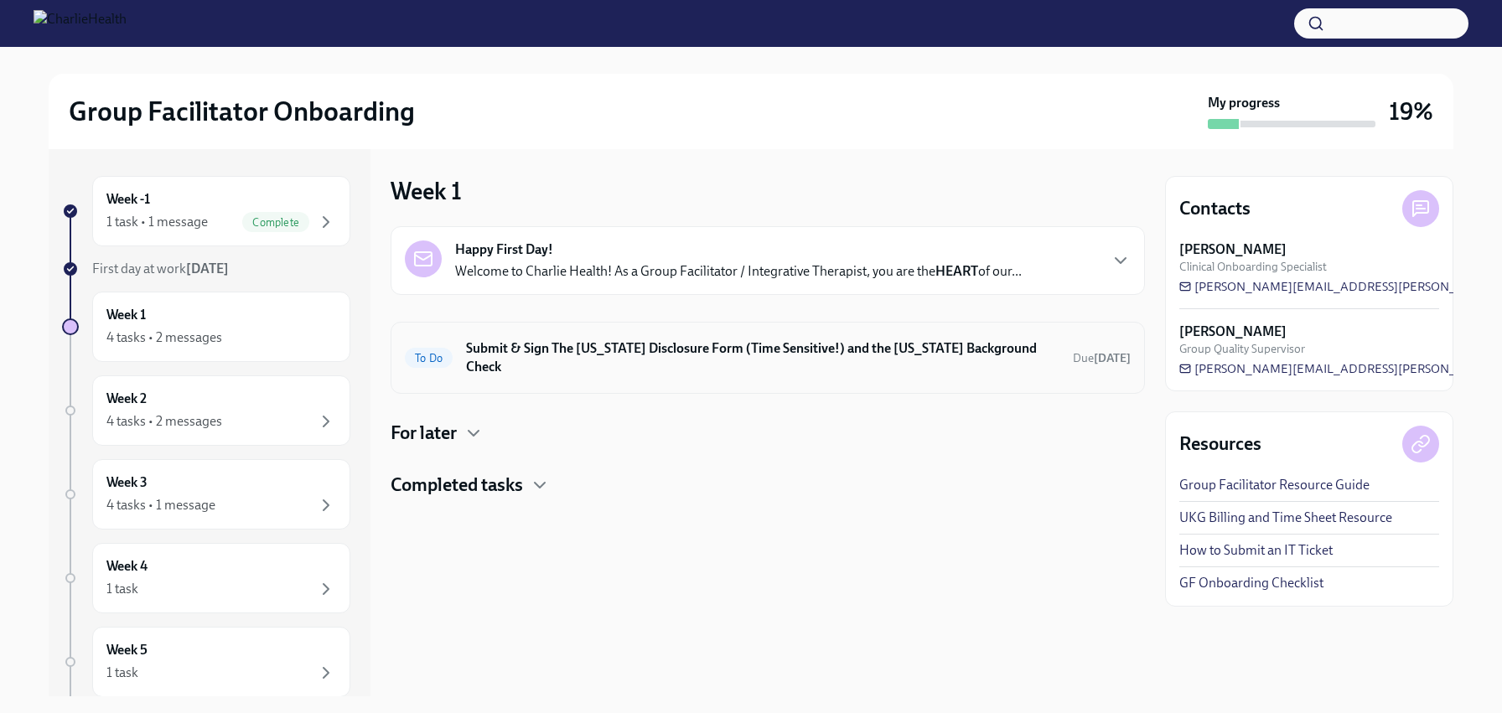
click at [635, 352] on h6 "Submit & Sign The [US_STATE] Disclosure Form (Time Sensitive!) and the [US_STAT…" at bounding box center [763, 358] width 594 height 37
